Goal: Task Accomplishment & Management: Complete application form

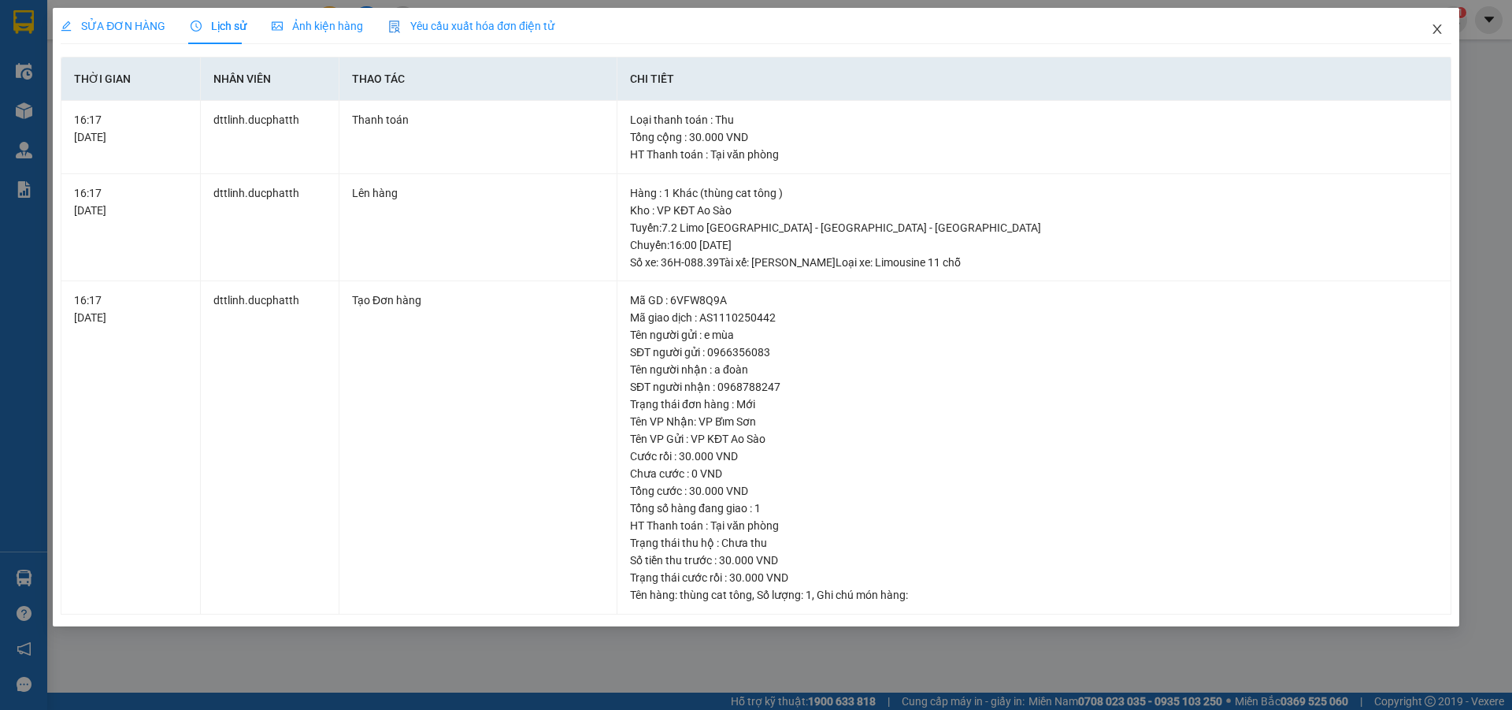
click at [1444, 30] on span "Close" at bounding box center [1437, 30] width 44 height 44
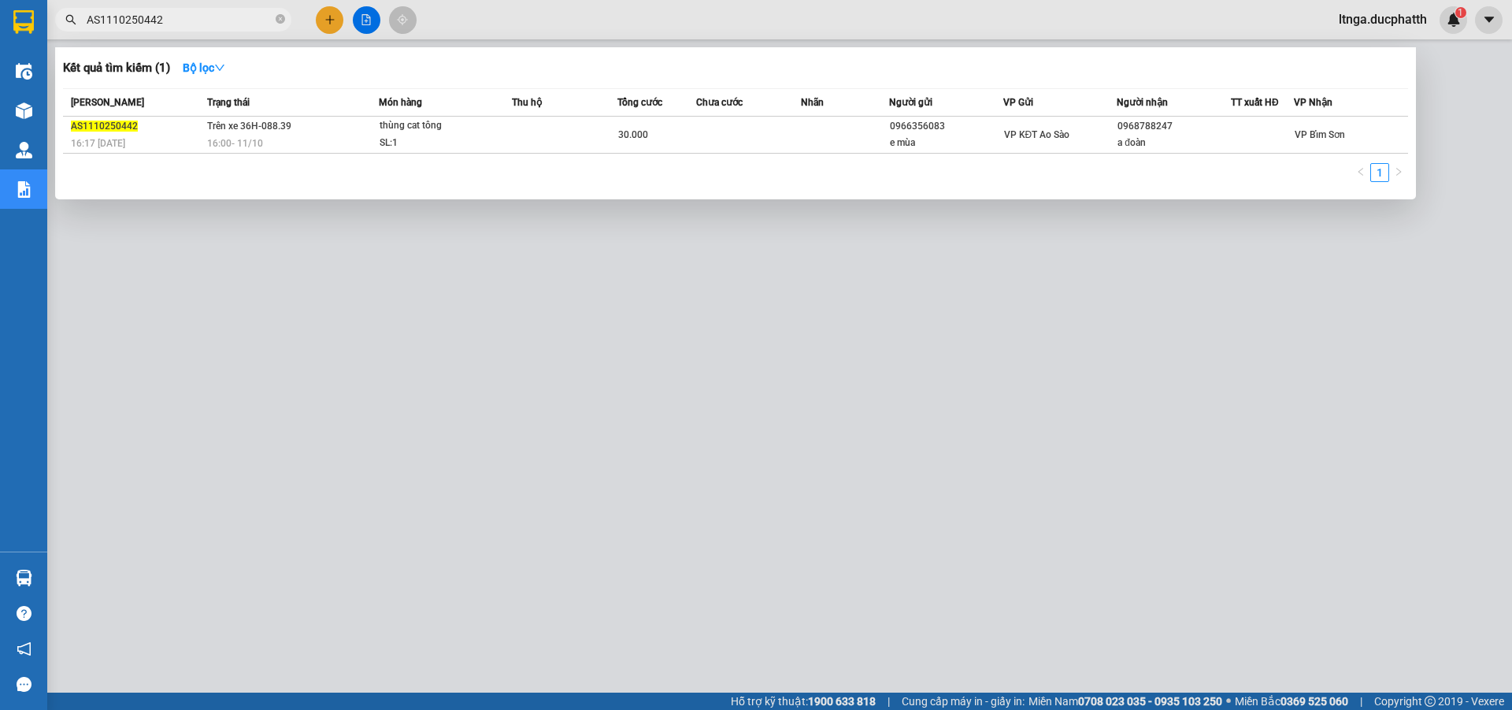
click at [179, 21] on input "AS1110250442" at bounding box center [180, 19] width 186 height 17
type input "0406"
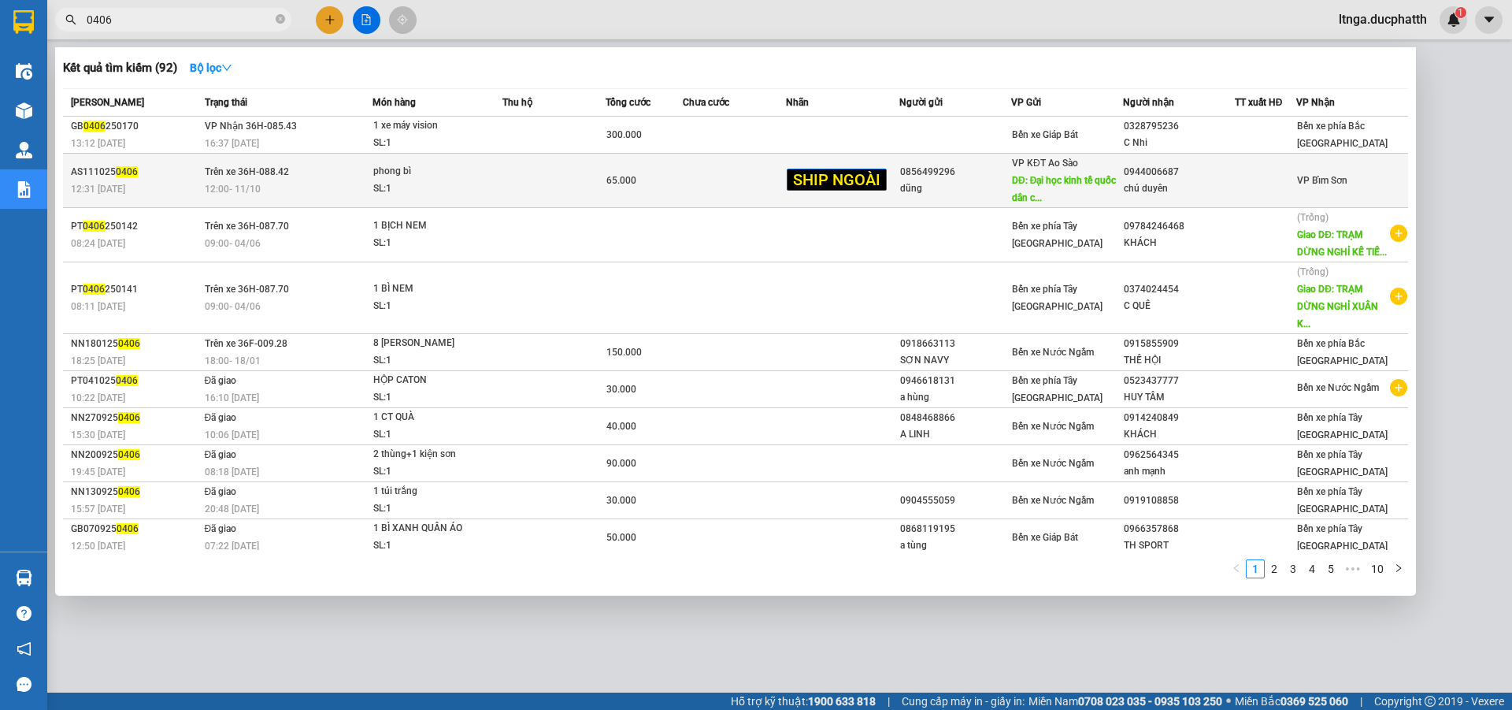
click at [581, 187] on td at bounding box center [553, 181] width 103 height 54
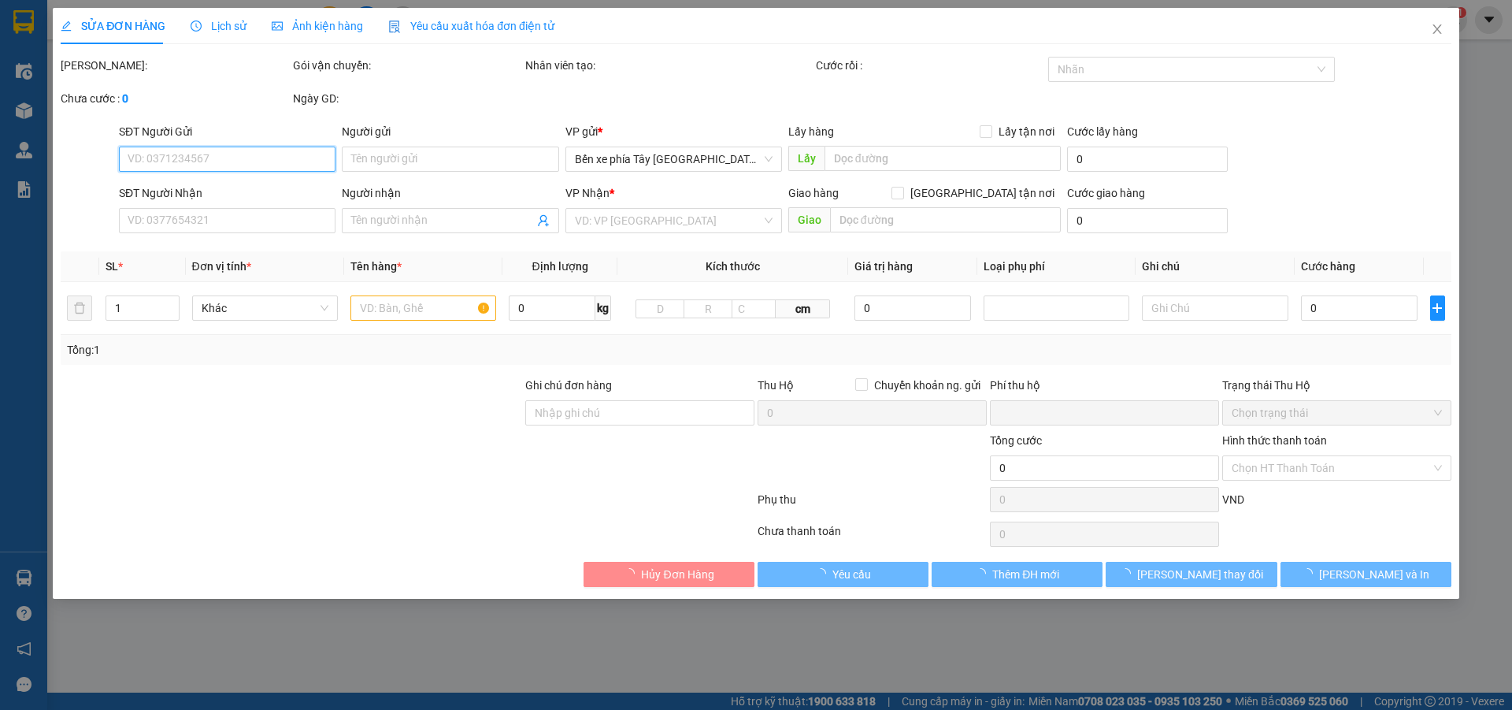
type input "0856499296"
type input "dũng"
type input "Đại học kinh tế quốc dân cổng [PERSON_NAME]"
type input "43.000"
type input "0944006687"
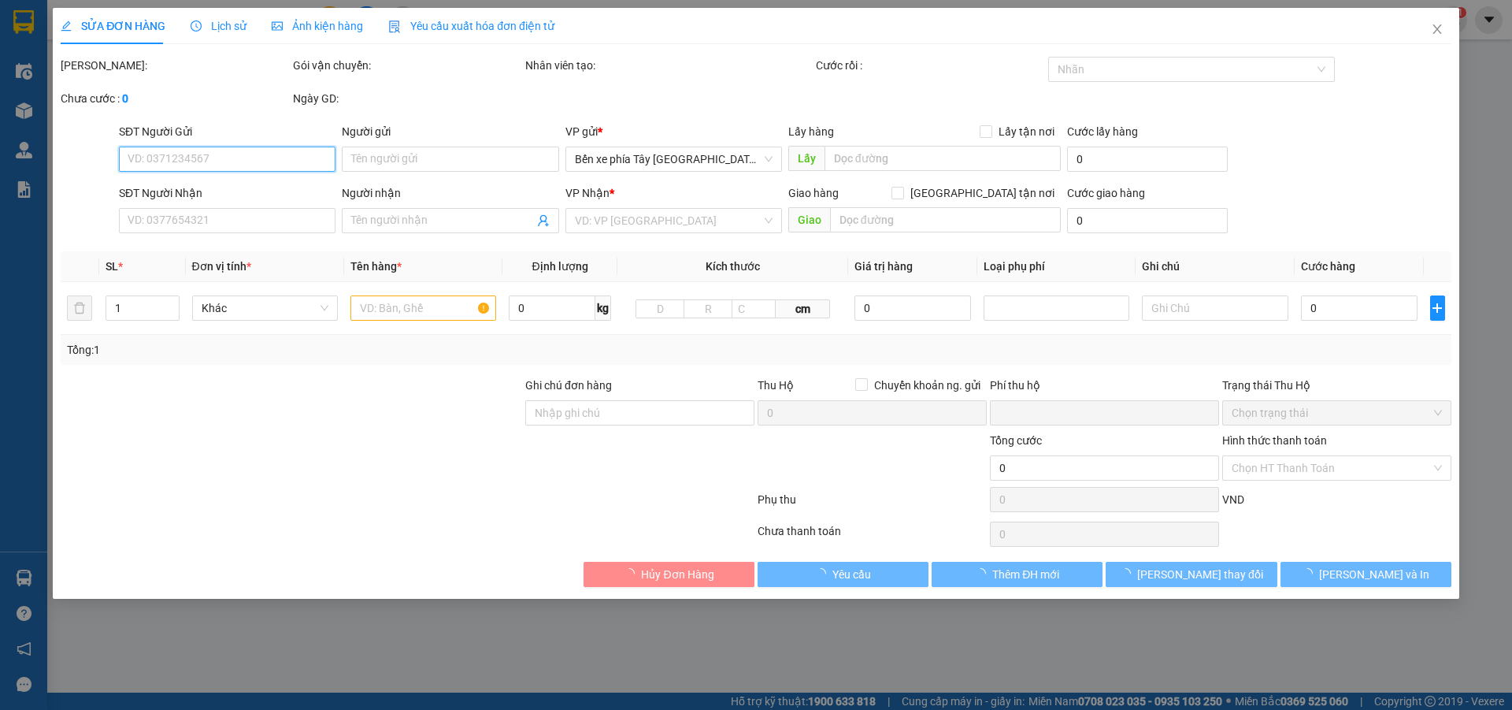
type input "chú duyên"
type input "ck 10h55 [DATE] [PERSON_NAME] VTB ho le linh"
type input "0"
type input "65.000"
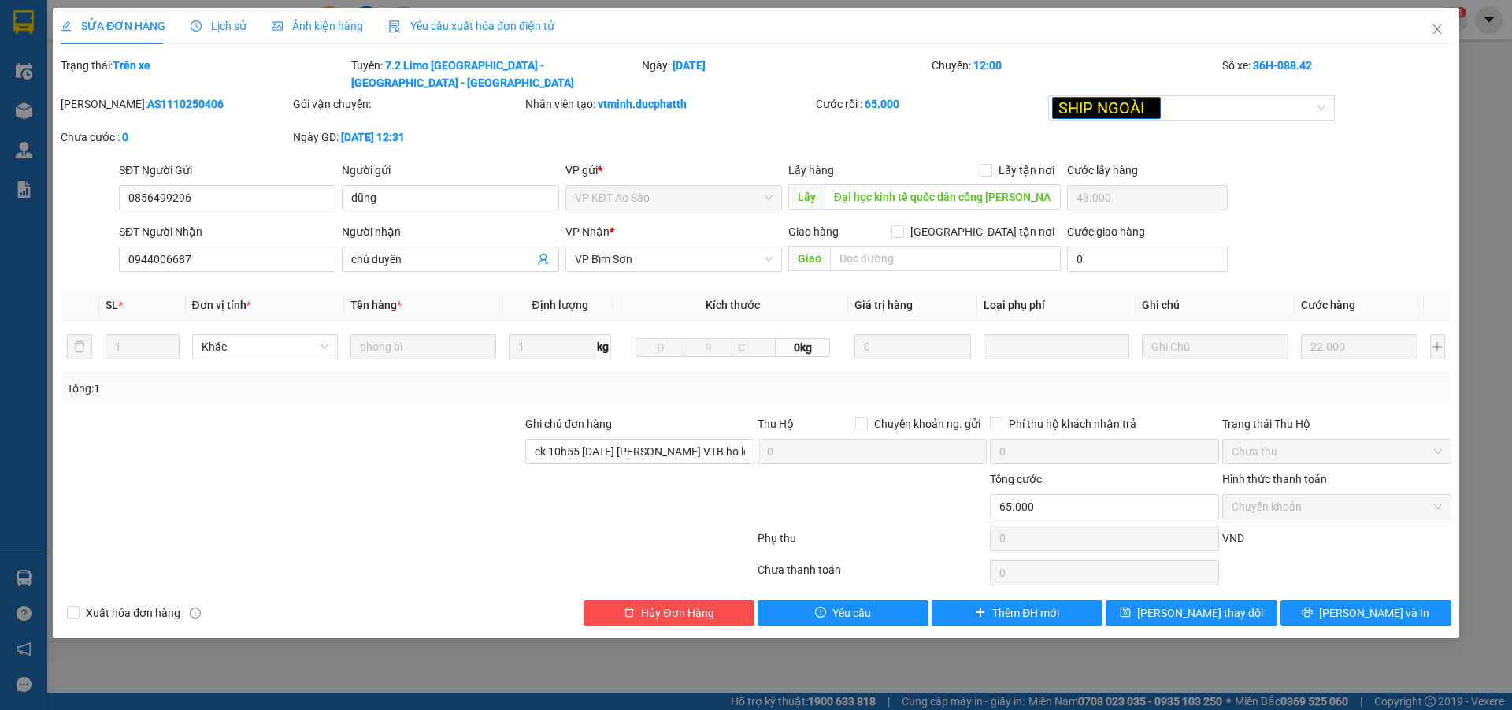
click at [224, 21] on span "Lịch sử" at bounding box center [219, 26] width 56 height 13
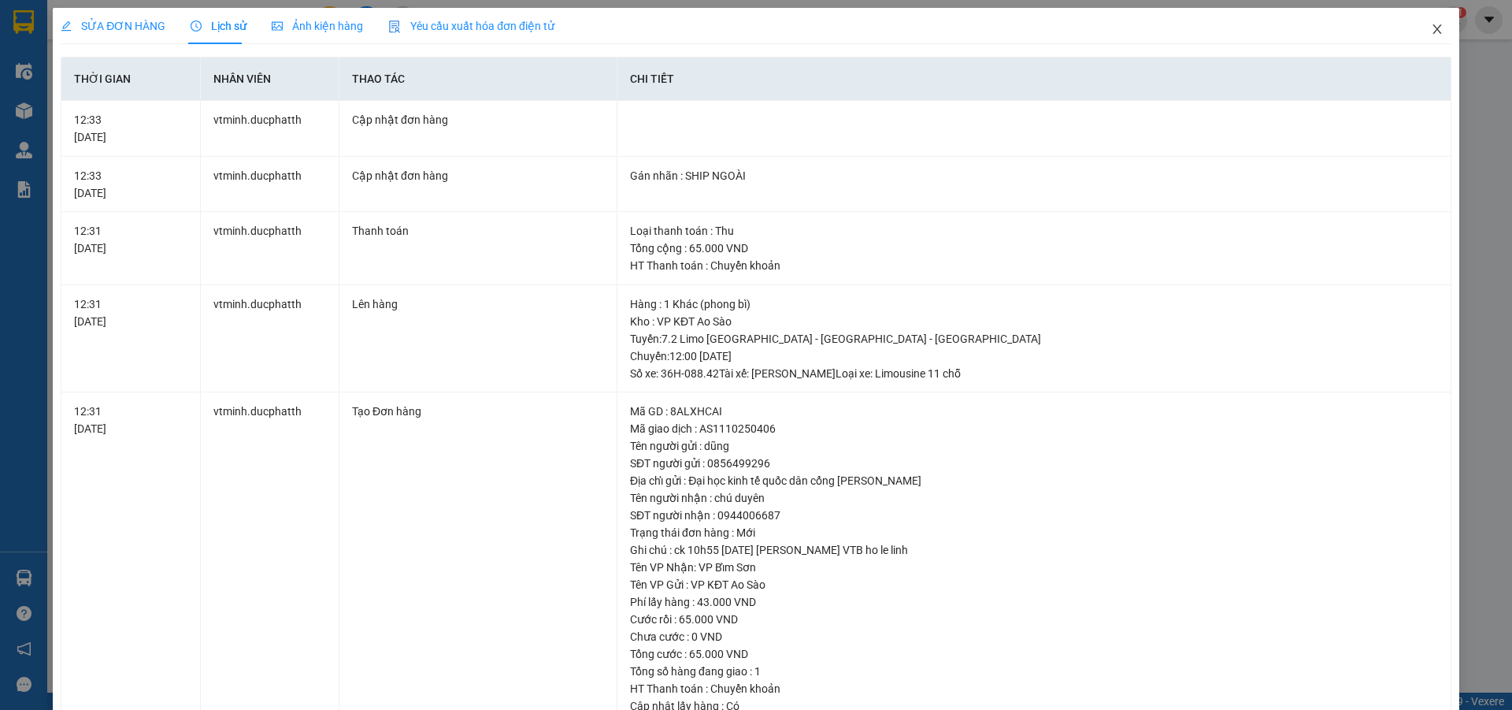
click at [1431, 32] on icon "close" at bounding box center [1437, 29] width 13 height 13
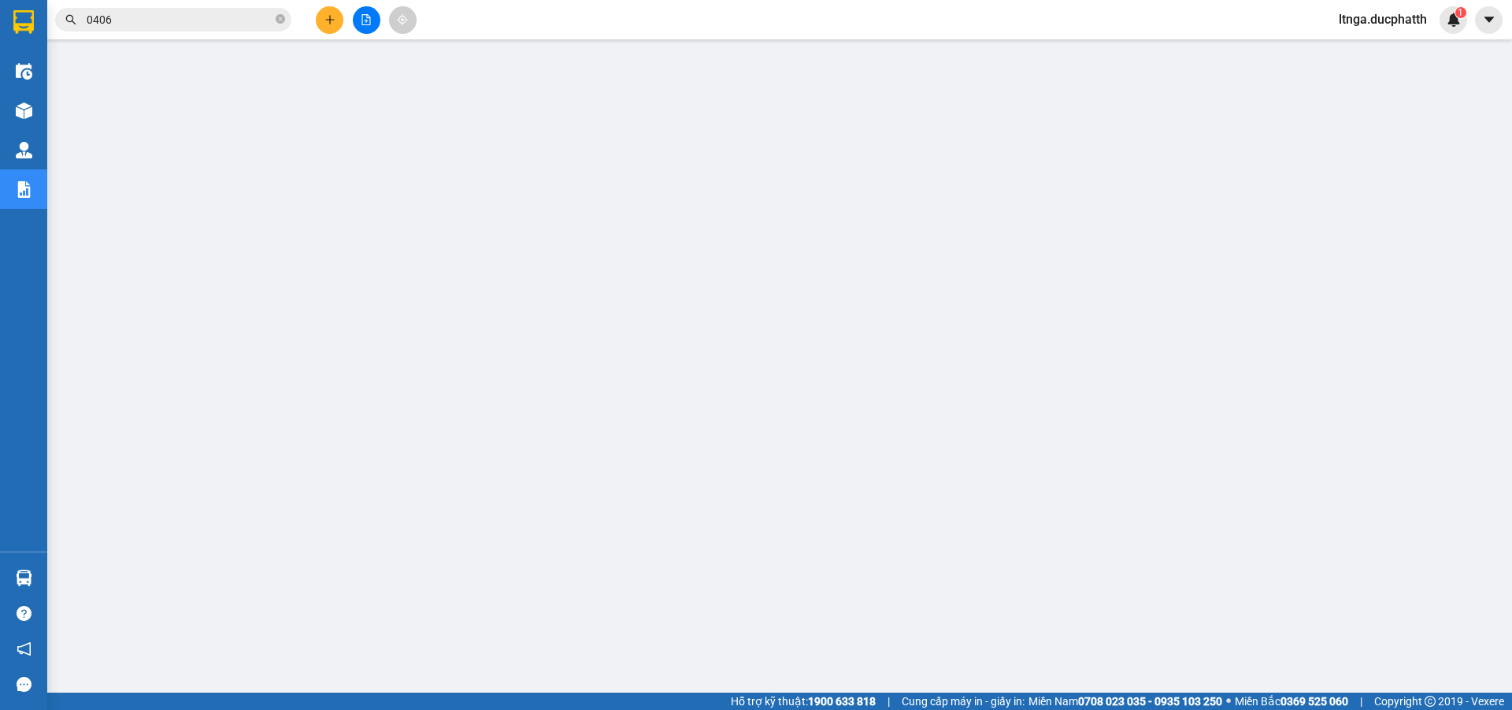
click at [192, 22] on input "0406" at bounding box center [180, 19] width 186 height 17
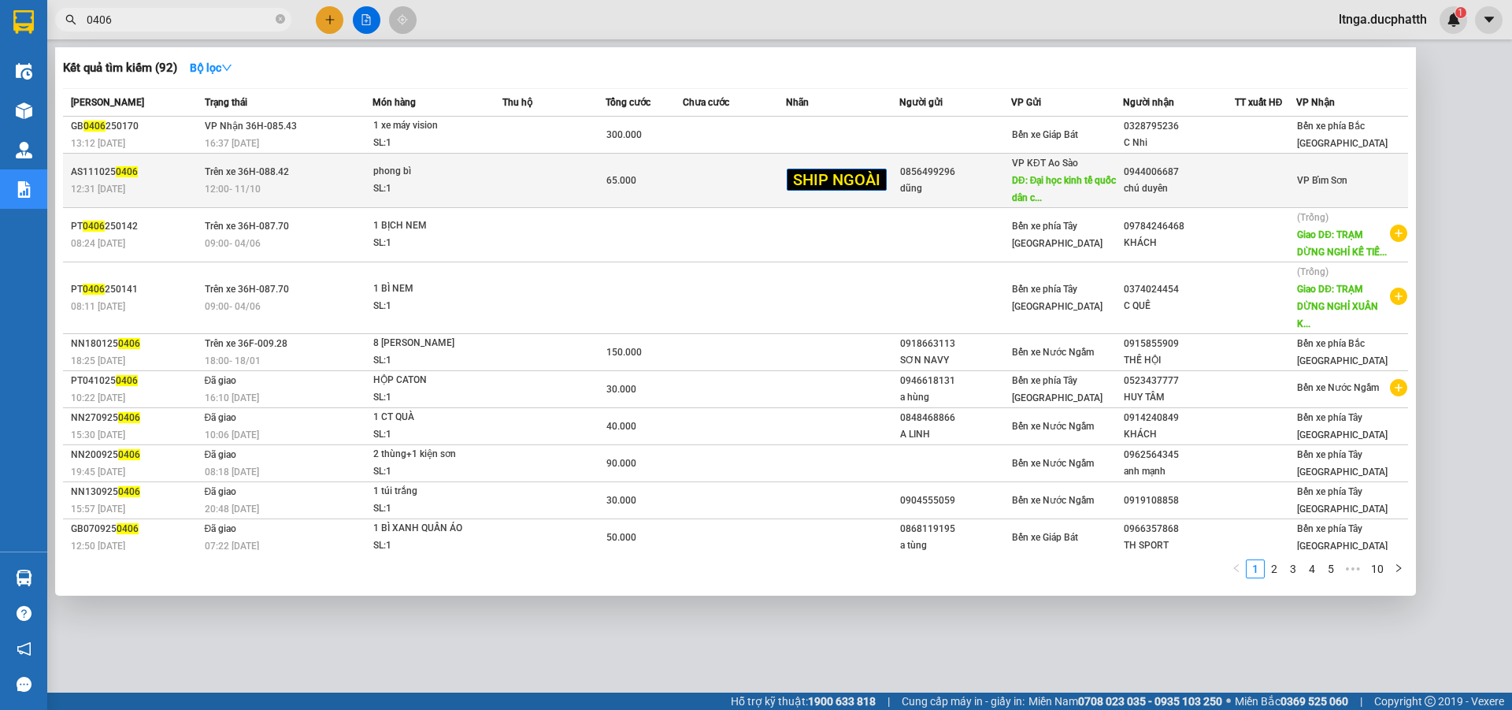
click at [488, 177] on div "phong bì" at bounding box center [432, 171] width 118 height 17
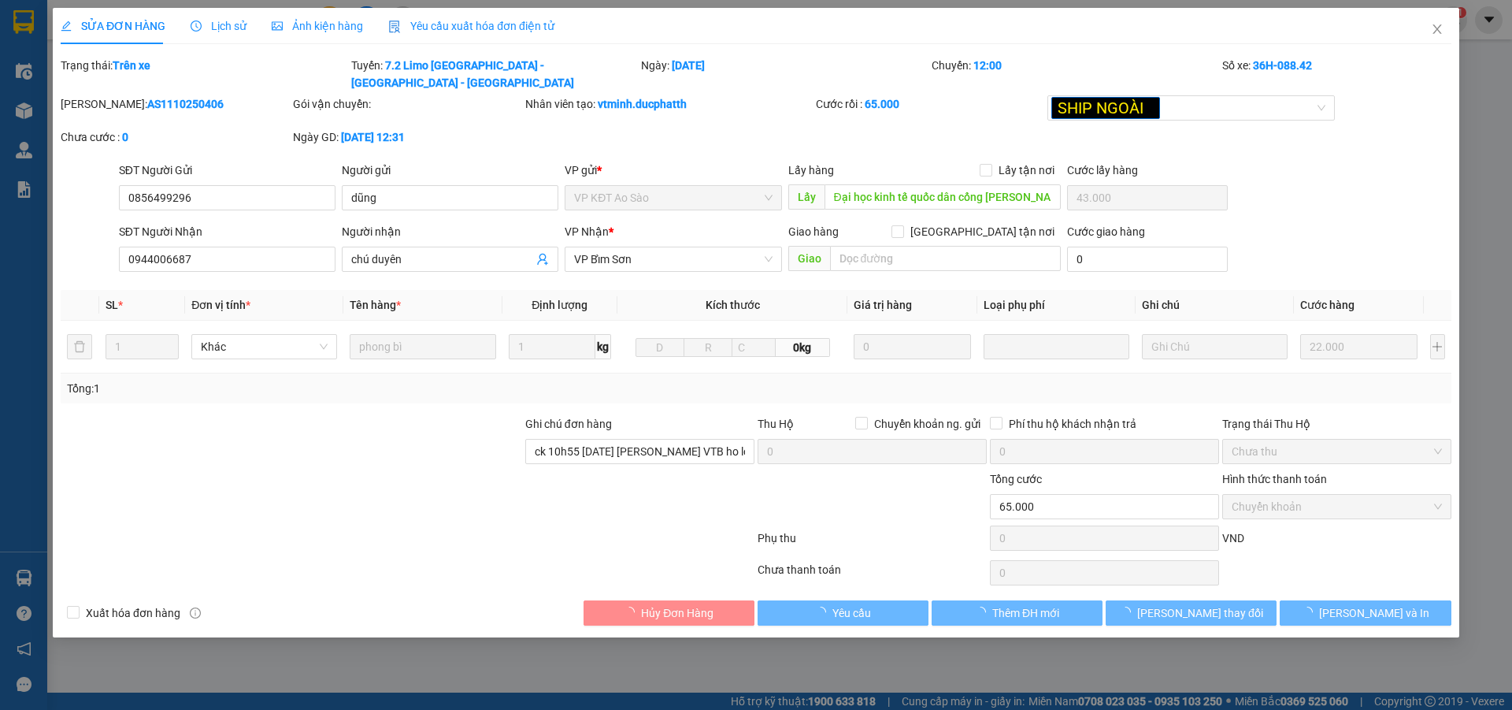
type input "0856499296"
type input "dũng"
type input "Đại học kinh tế quốc dân cổng [PERSON_NAME]"
type input "43.000"
type input "0944006687"
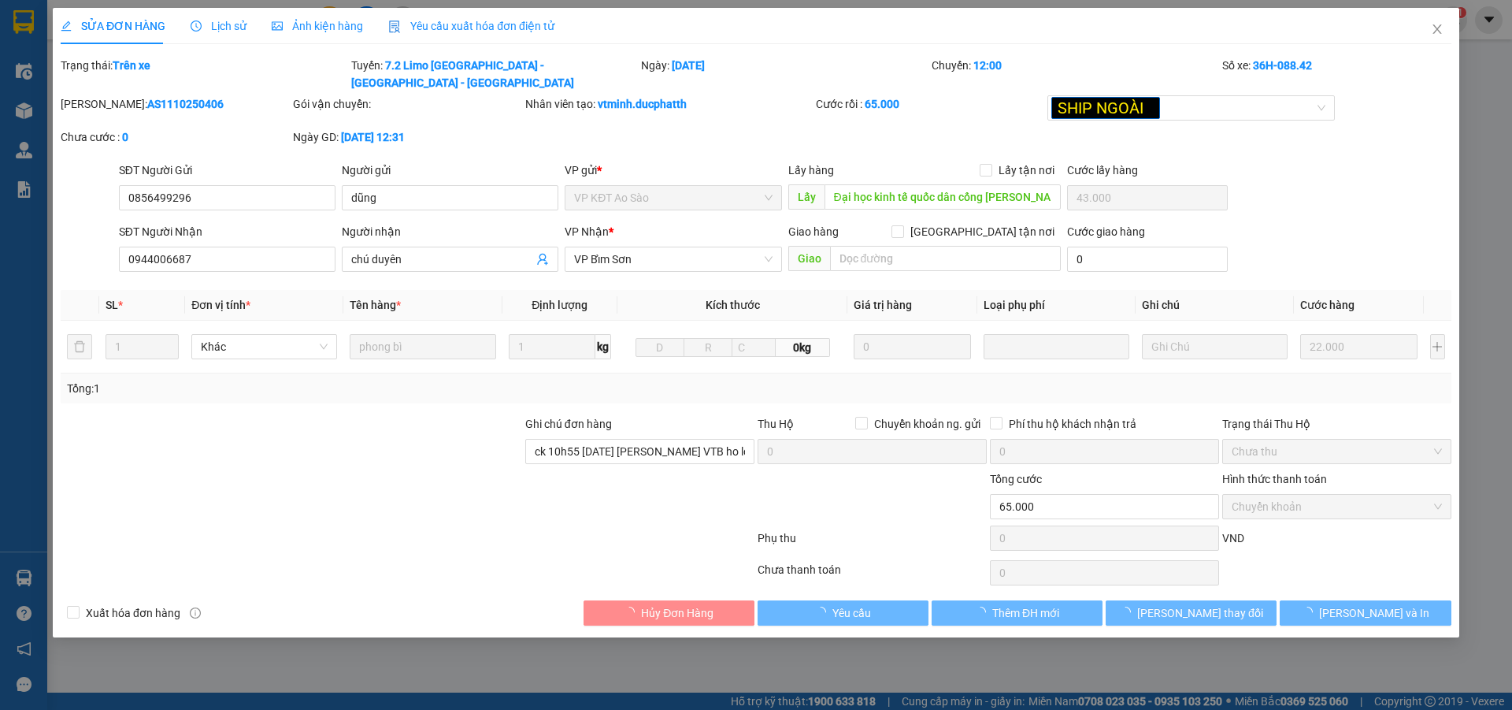
type input "chú duyên"
type input "ck 10h55 [DATE] [PERSON_NAME] VTB ho le linh"
type input "0"
type input "65.000"
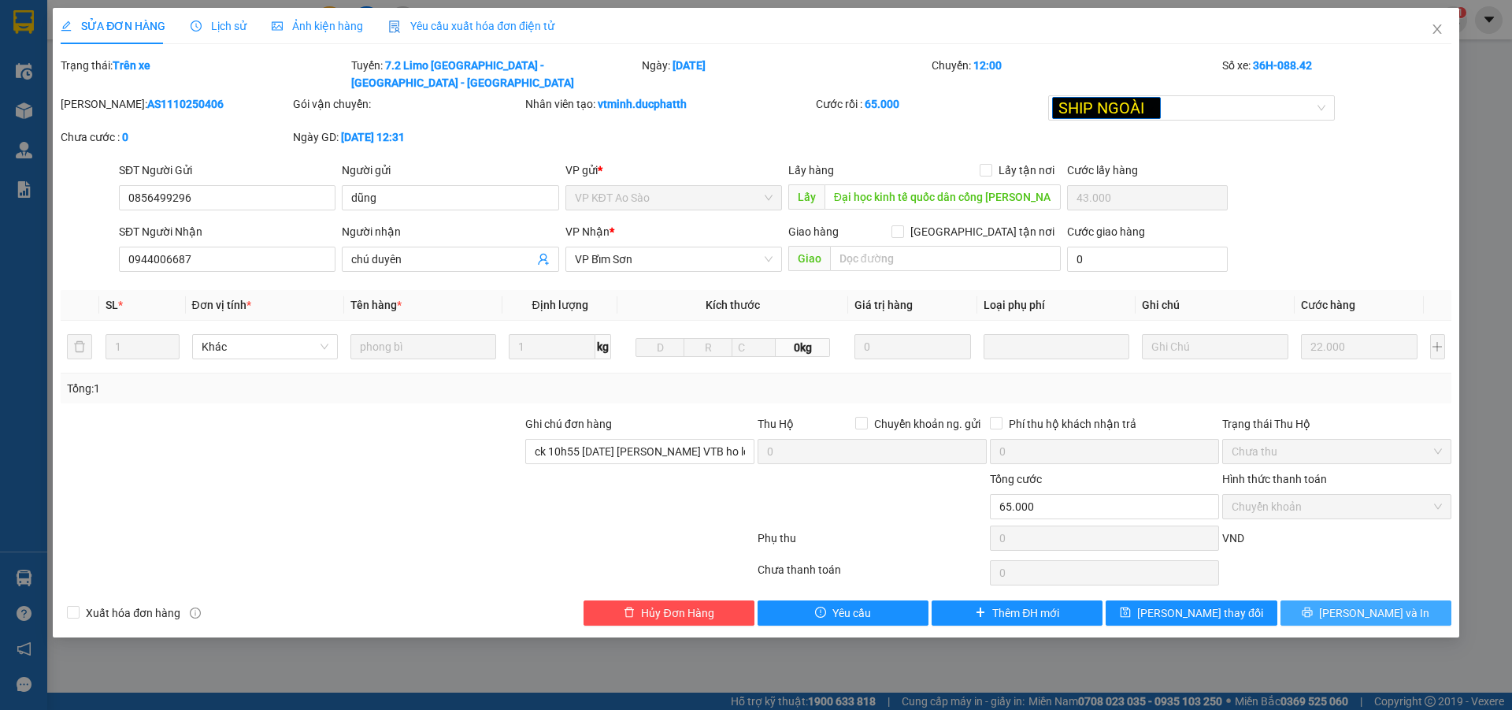
click at [1396, 604] on span "[PERSON_NAME] và In" at bounding box center [1374, 612] width 110 height 17
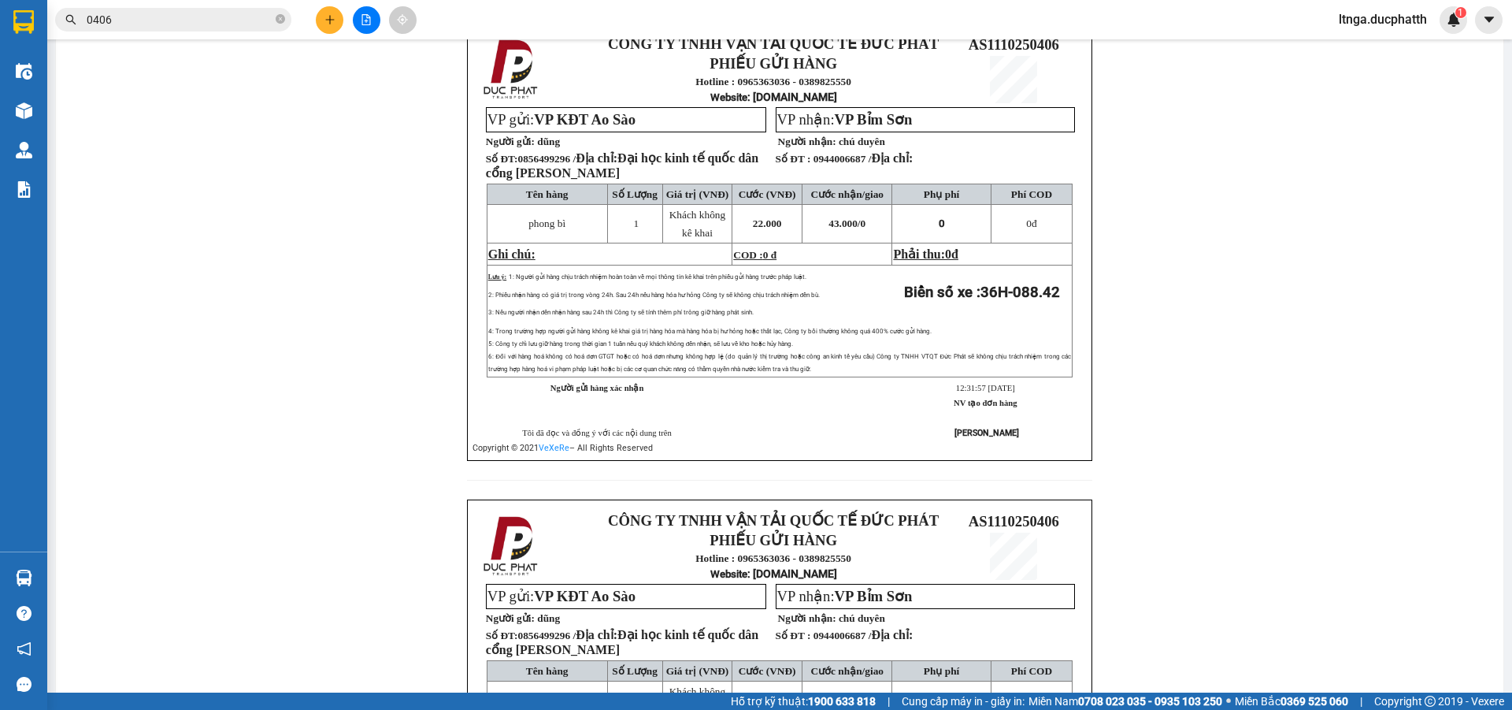
scroll to position [158, 0]
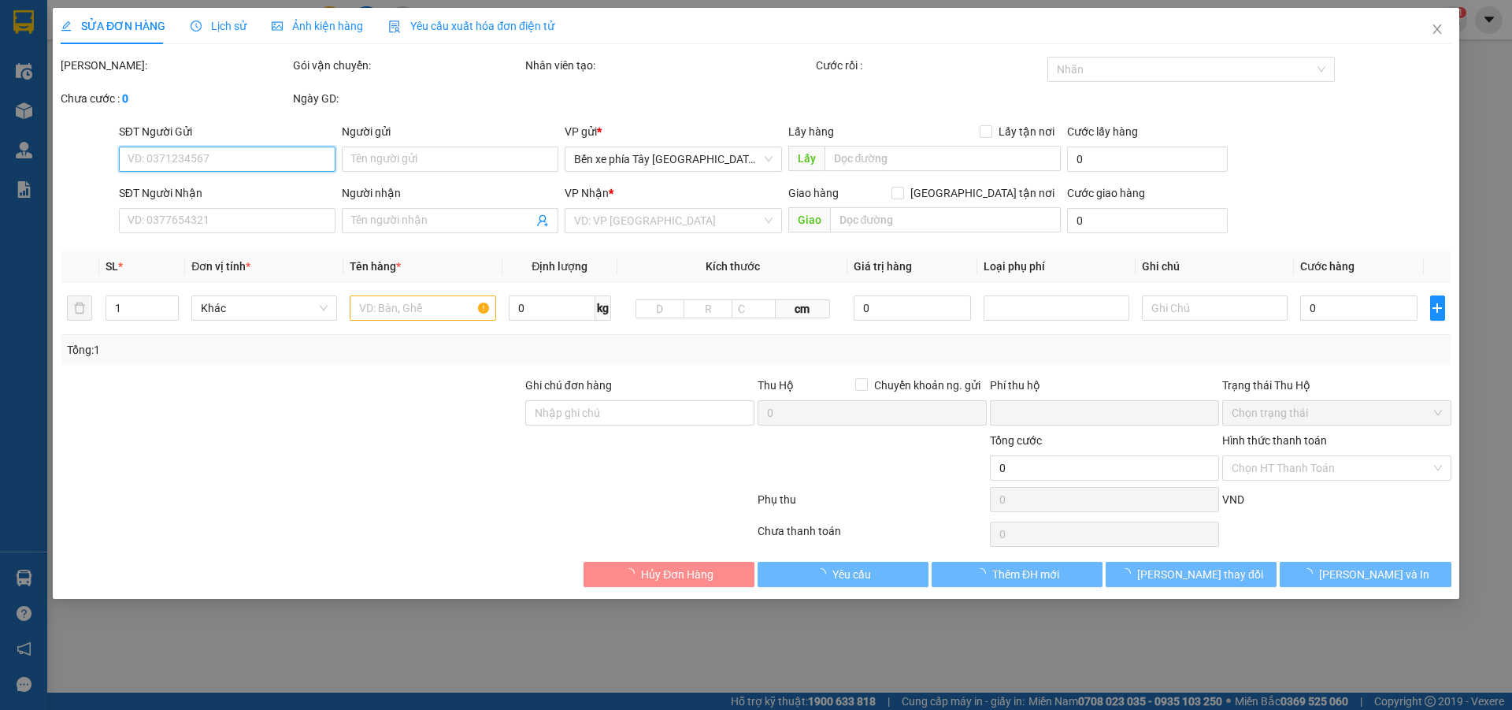
type input "0856499296"
type input "dũng"
type input "Đại học kinh tế quốc dân cổng [PERSON_NAME]"
type input "43.000"
type input "0944006687"
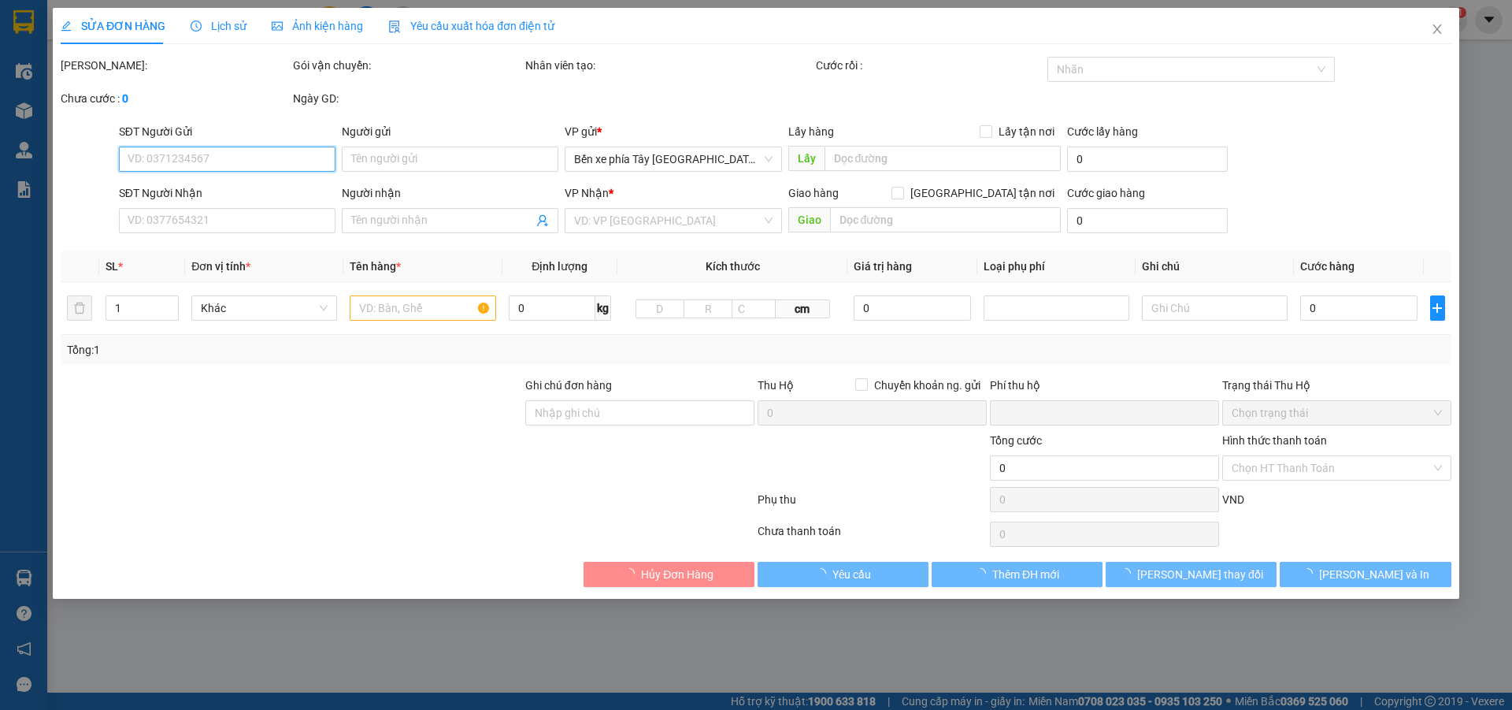
type input "chú duyên"
type input "ck 10h55 [DATE] [PERSON_NAME] VTB ho le linh"
type input "0"
type input "65.000"
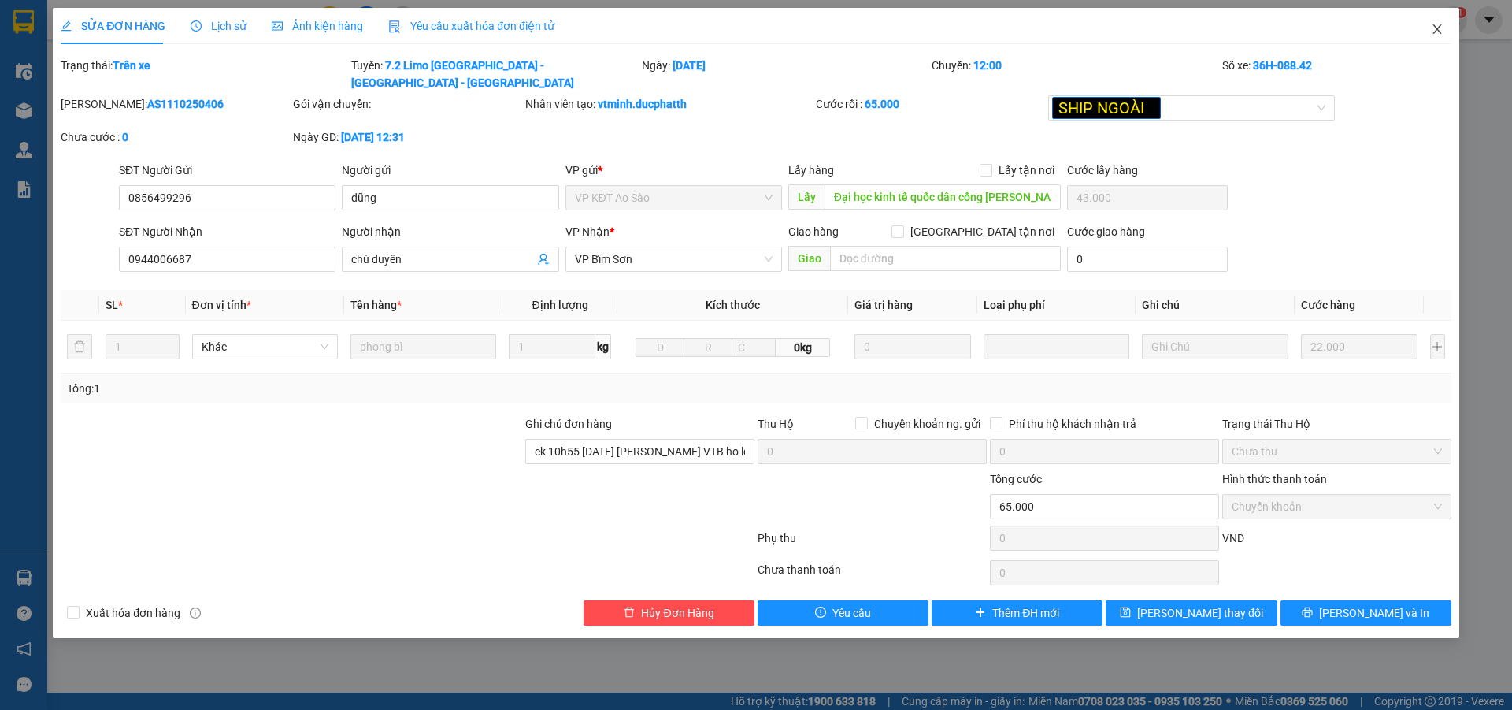
click at [1433, 30] on icon "close" at bounding box center [1437, 29] width 13 height 13
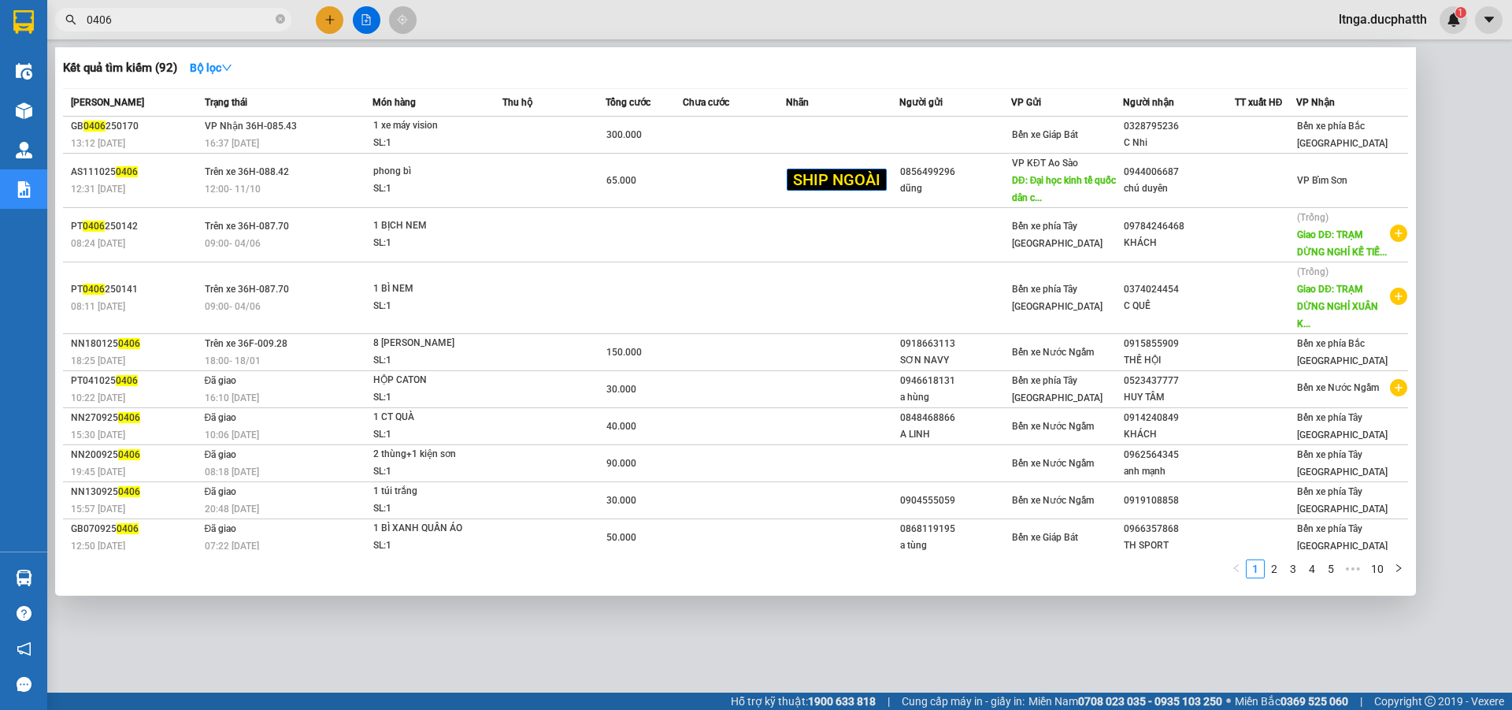
click at [158, 23] on input "0406" at bounding box center [180, 19] width 186 height 17
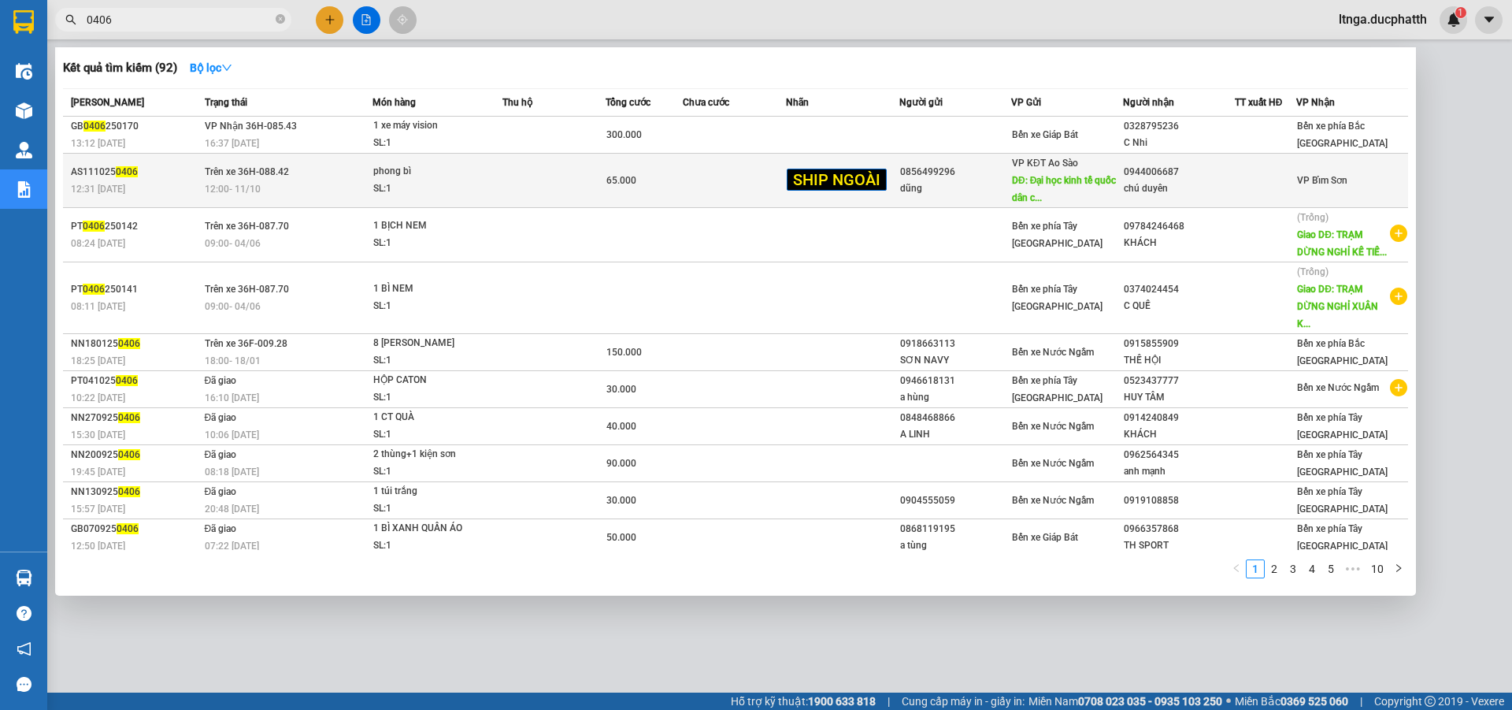
click at [472, 181] on div "SL: 1" at bounding box center [432, 188] width 118 height 17
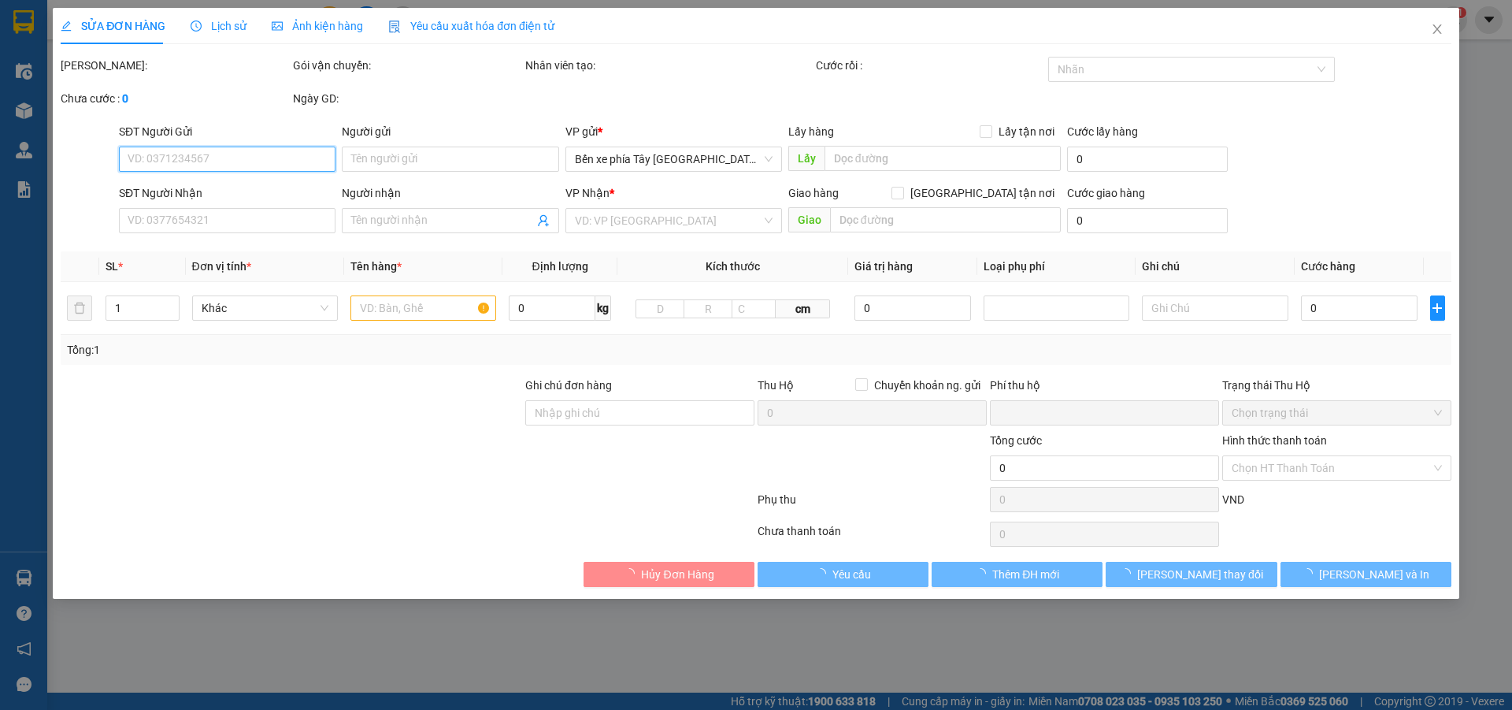
type input "0856499296"
type input "dũng"
type input "Đại học kinh tế quốc dân cổng [PERSON_NAME]"
type input "43.000"
type input "0944006687"
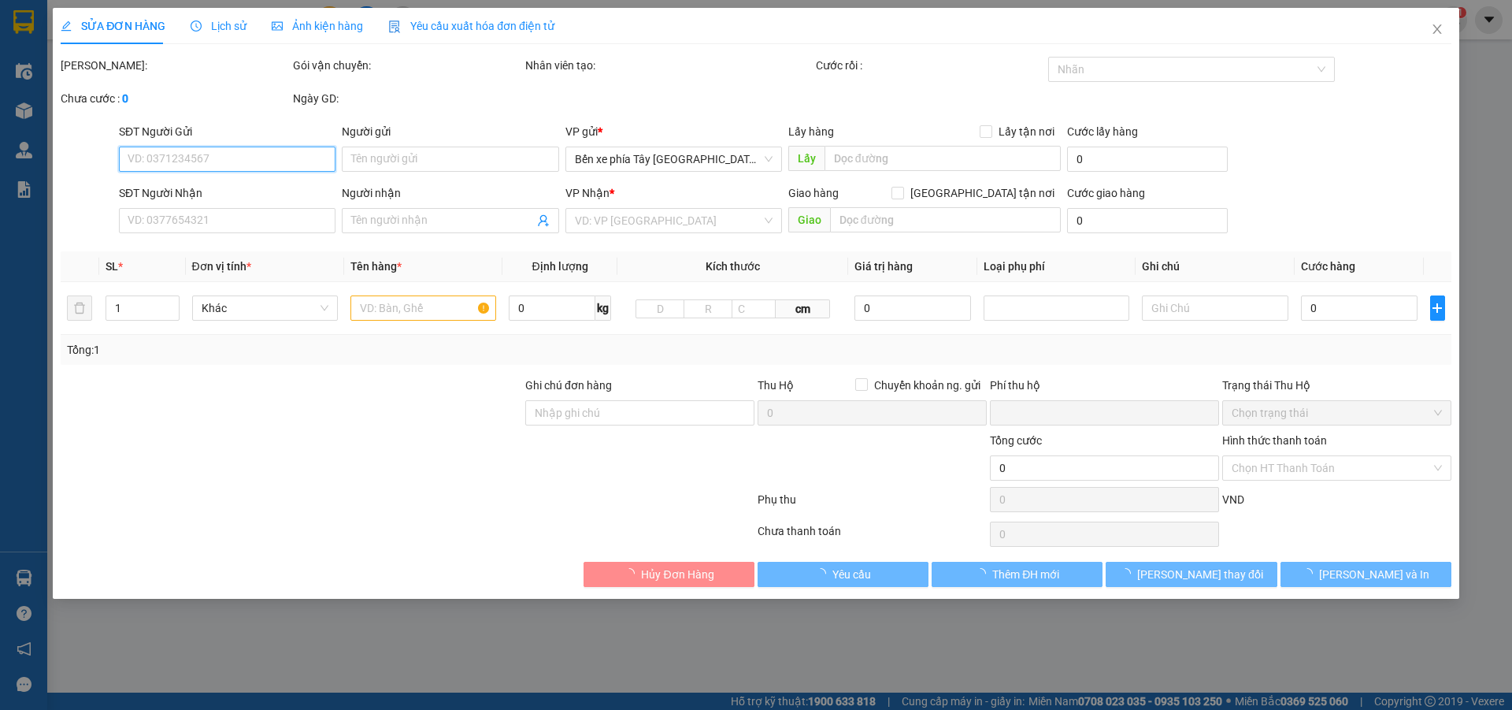
type input "chú duyên"
type input "ck 10h55 [DATE] [PERSON_NAME] VTB ho le linh"
type input "0"
type input "65.000"
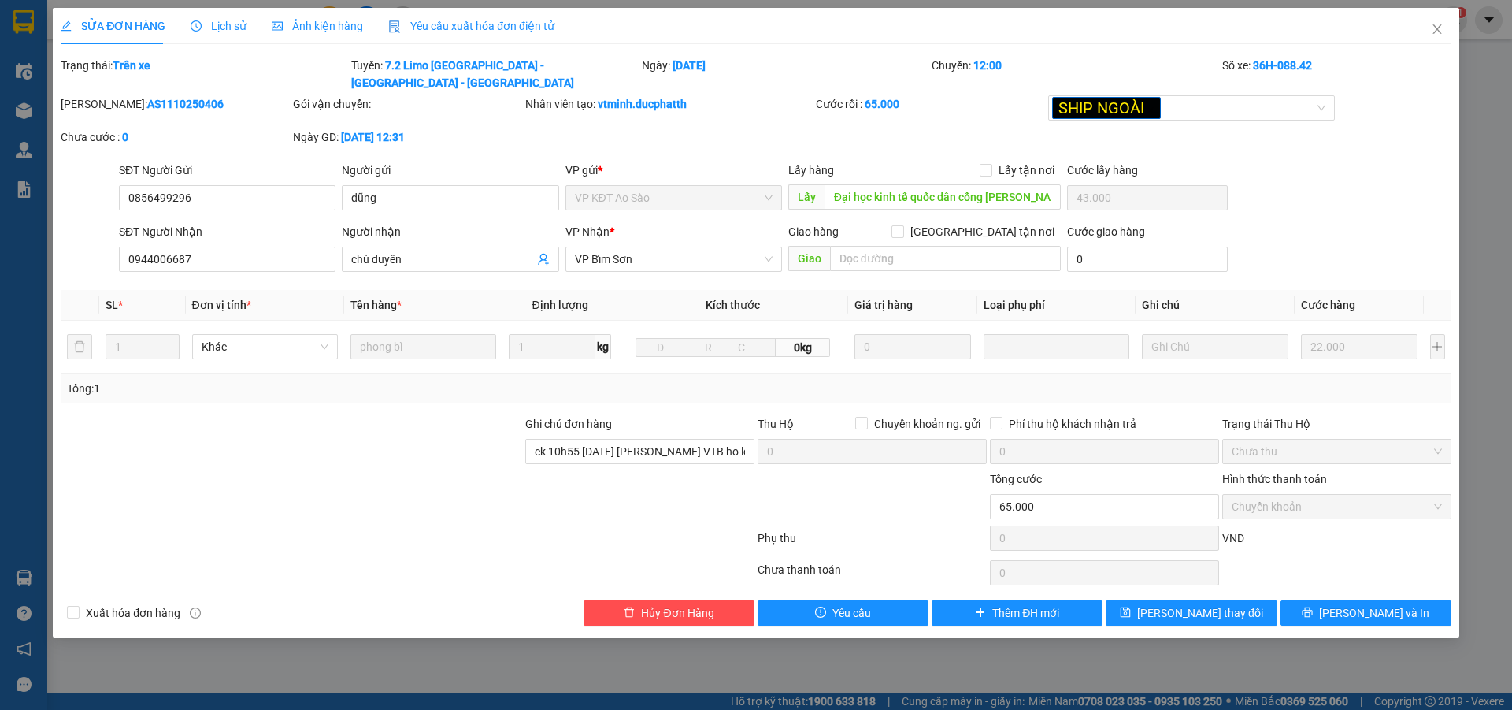
click at [225, 28] on span "Lịch sử" at bounding box center [219, 26] width 56 height 13
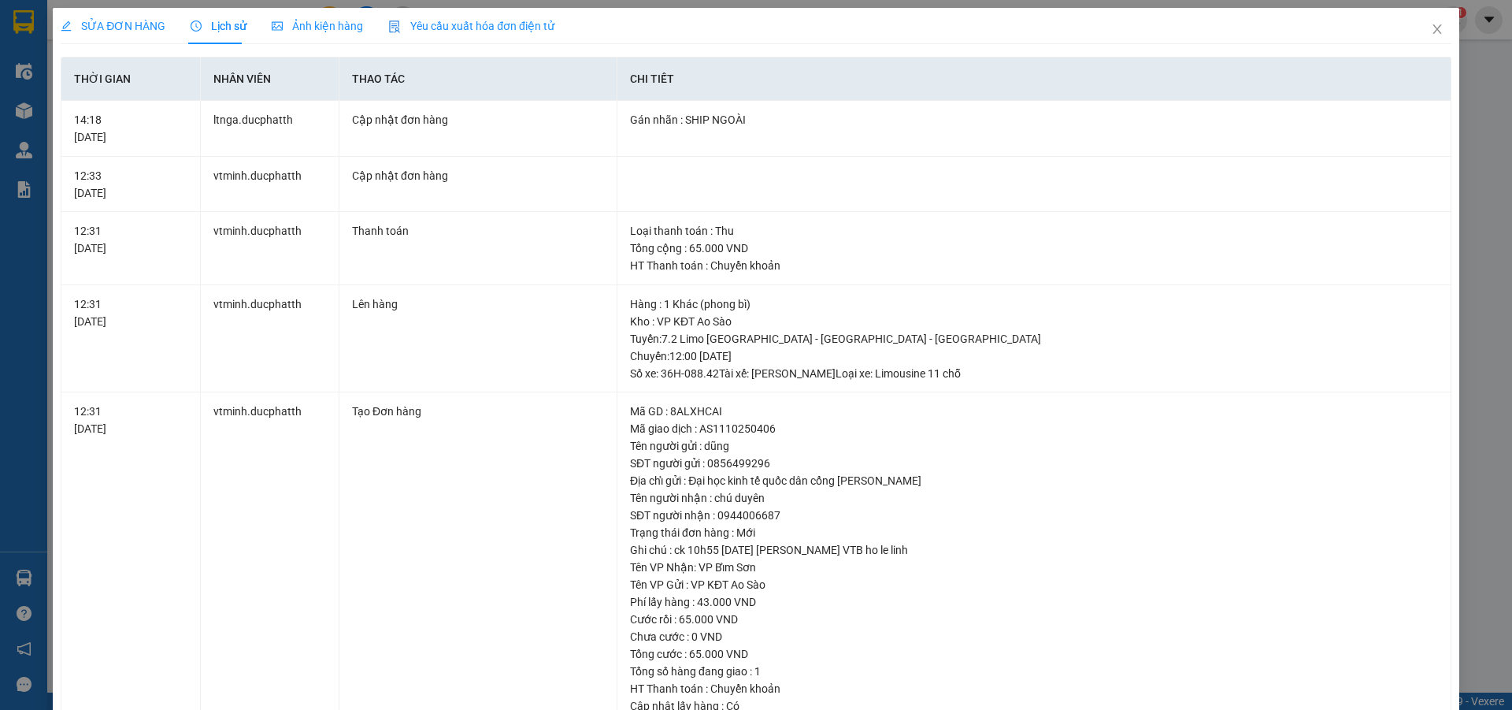
click at [131, 27] on span "SỬA ĐƠN HÀNG" at bounding box center [113, 26] width 105 height 13
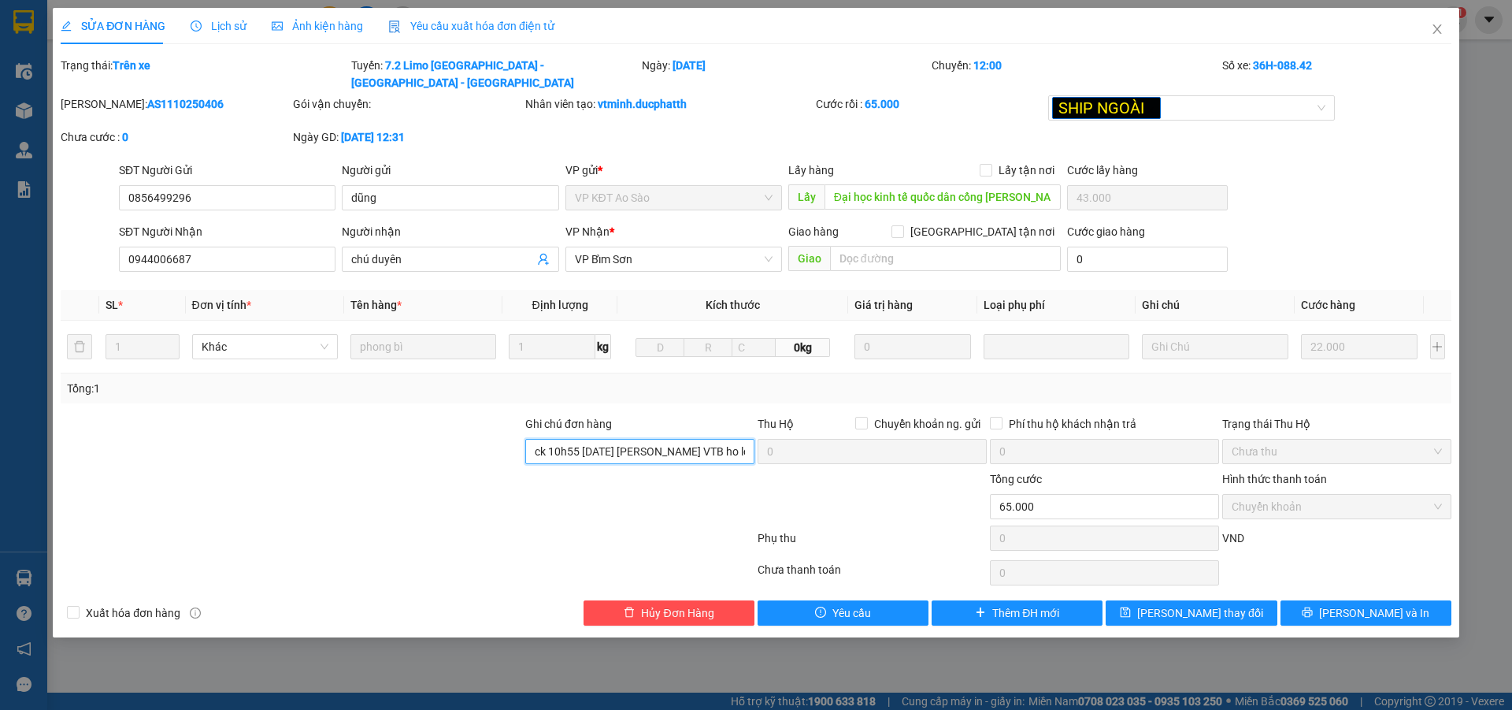
click at [632, 439] on input "ck 10h55 [DATE] [PERSON_NAME] VTB ho le linh" at bounding box center [639, 451] width 229 height 25
click at [226, 24] on span "Lịch sử" at bounding box center [219, 26] width 56 height 13
